Goal: Entertainment & Leisure: Consume media (video, audio)

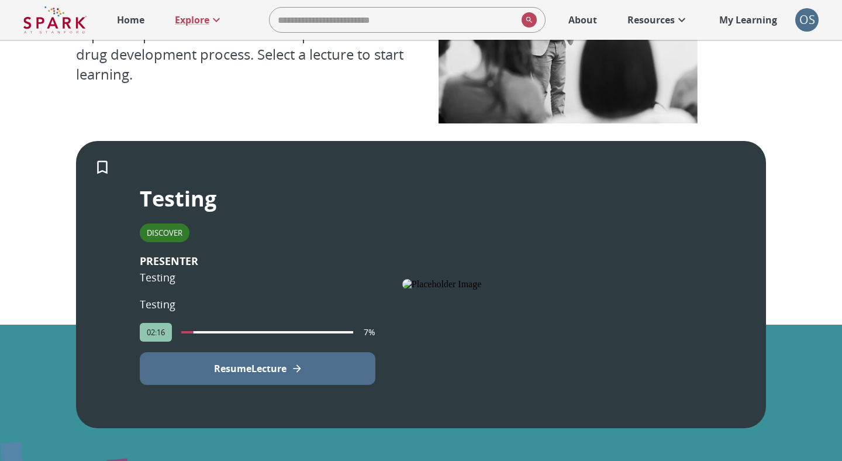
scroll to position [259, 0]
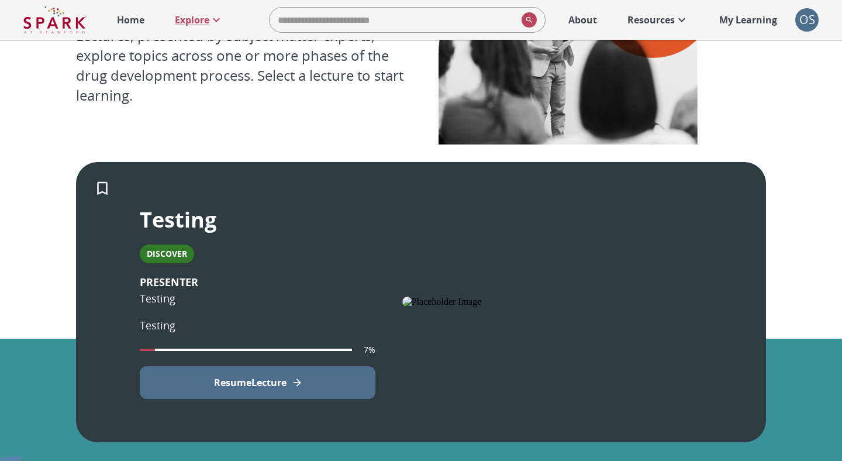
scroll to position [126, 0]
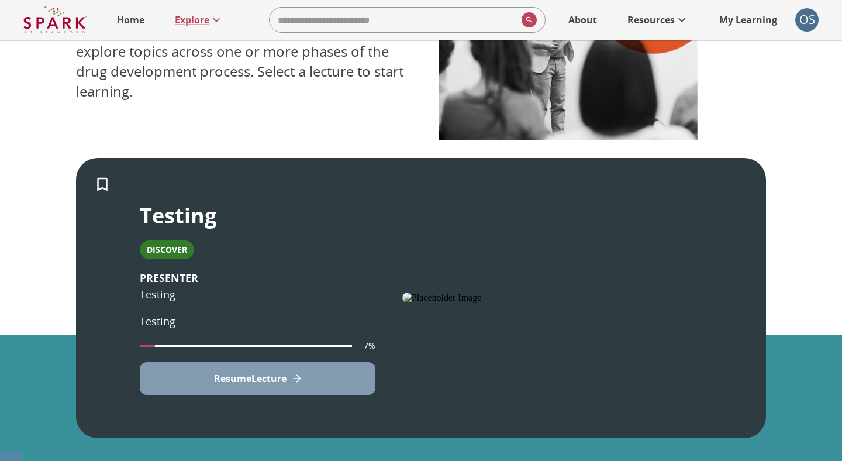
click at [245, 387] on button "Resume Lecture" at bounding box center [258, 378] width 236 height 33
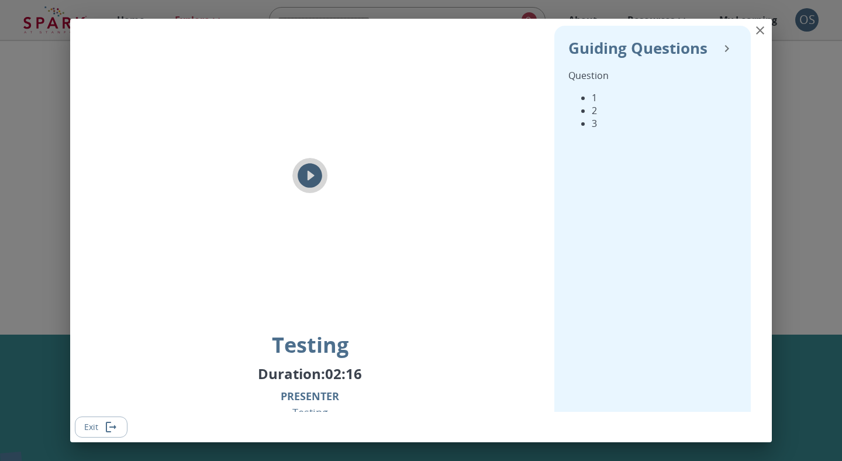
click at [312, 177] on icon "play" at bounding box center [309, 175] width 29 height 29
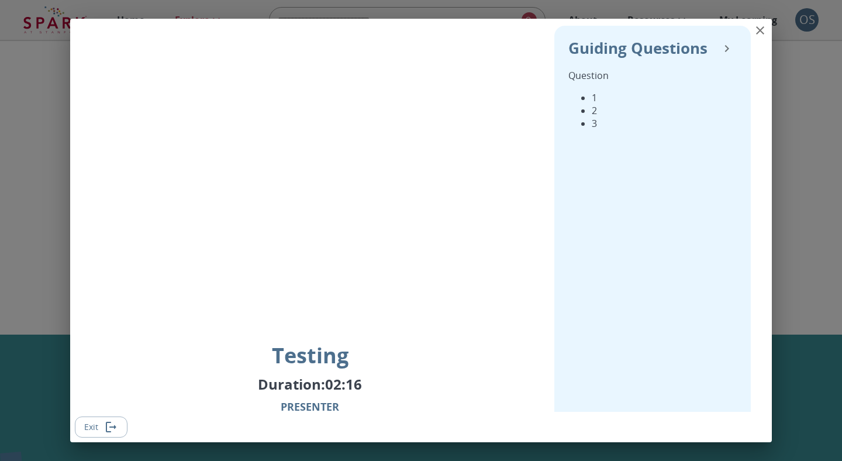
click at [85, 430] on button "Exit" at bounding box center [101, 428] width 53 height 22
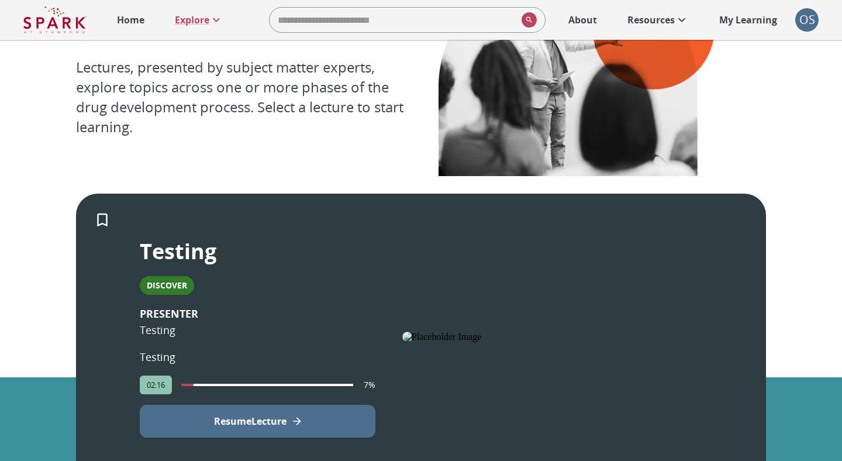
scroll to position [146, 0]
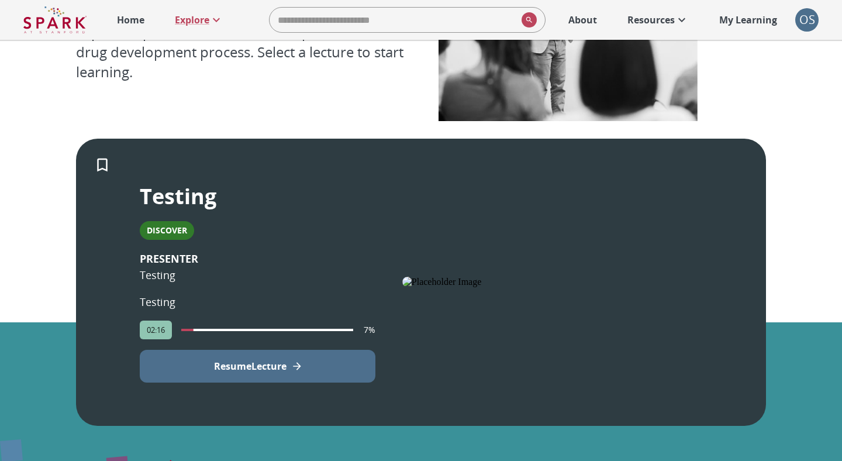
click at [215, 357] on button "Resume Lecture" at bounding box center [258, 366] width 236 height 33
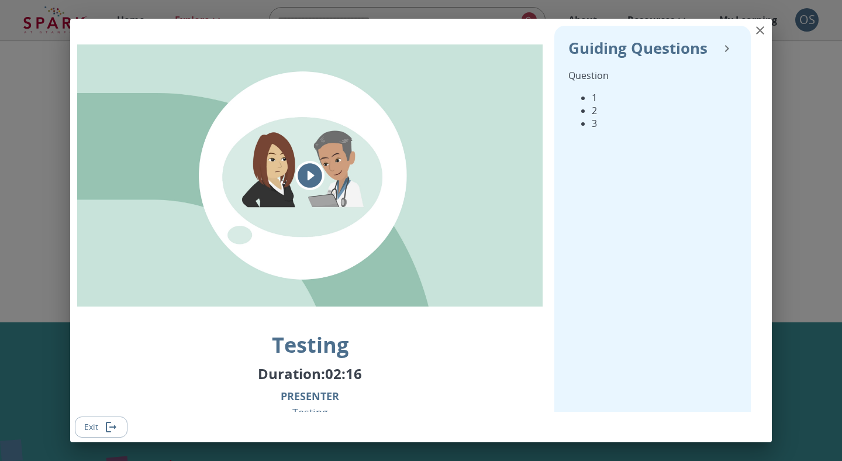
click at [312, 184] on icon "play" at bounding box center [310, 176] width 25 height 25
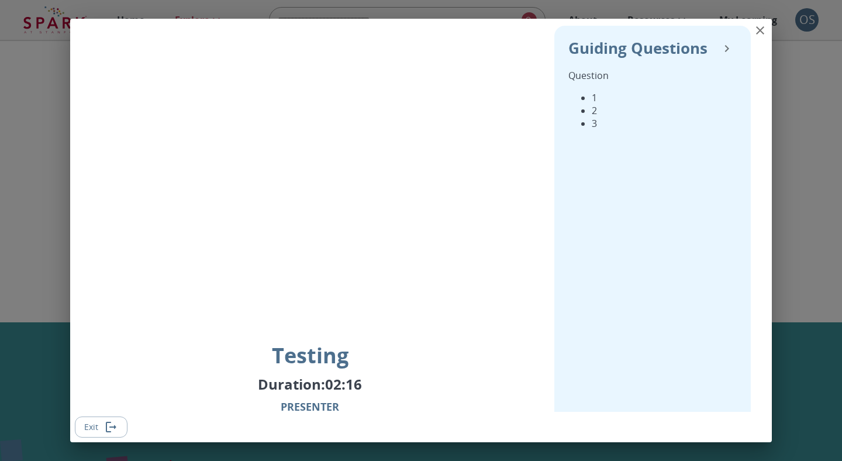
click at [97, 426] on button "Exit" at bounding box center [101, 428] width 53 height 22
